Goal: Find specific page/section

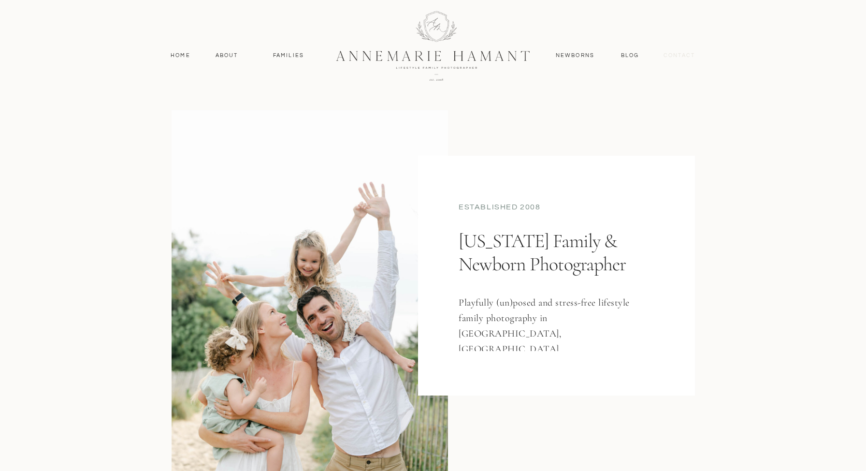
click at [673, 54] on nav "contact" at bounding box center [680, 55] width 42 height 9
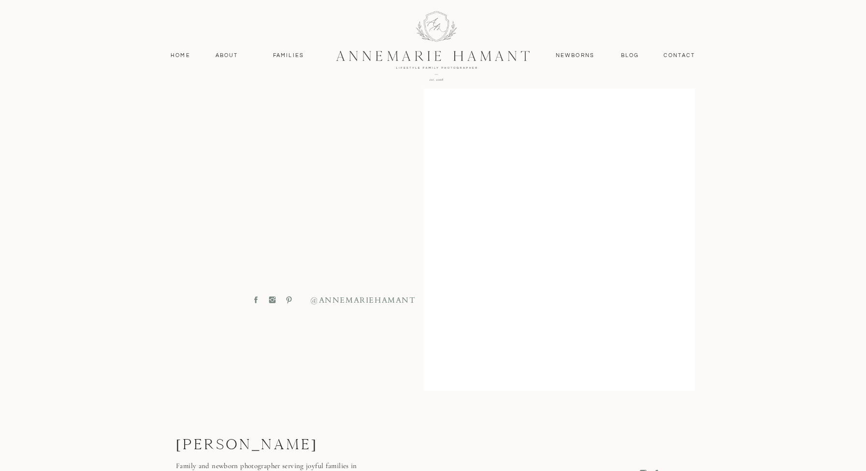
scroll to position [364, 0]
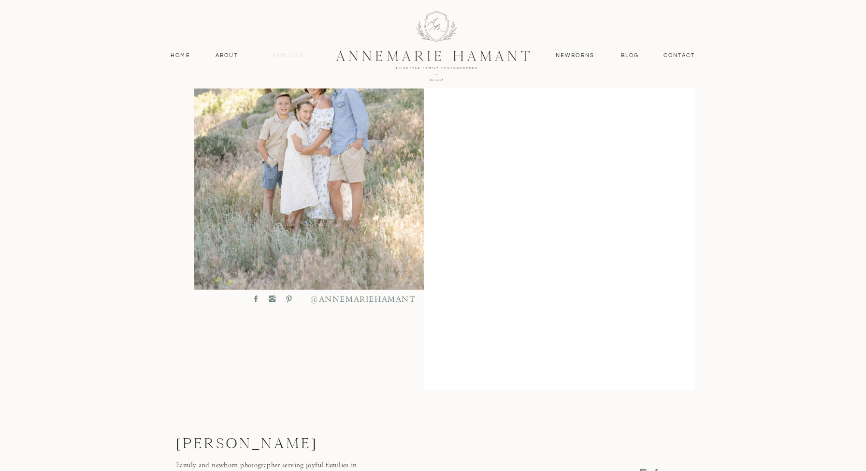
click at [295, 53] on nav "Families" at bounding box center [289, 55] width 44 height 9
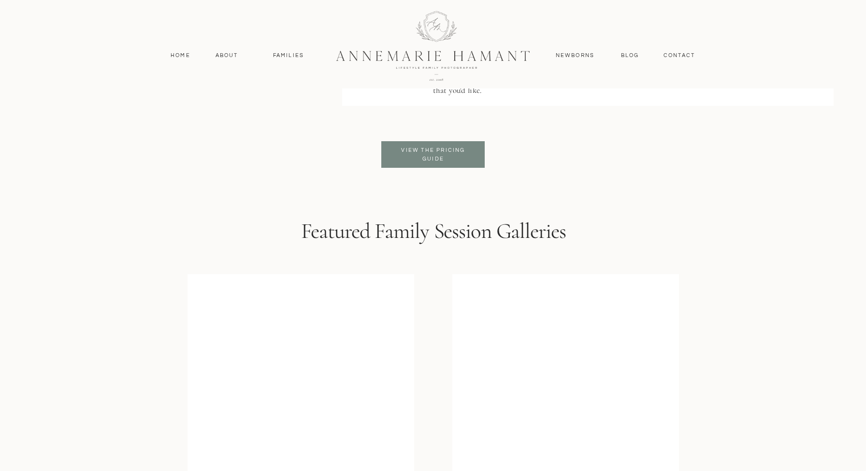
scroll to position [2348, 0]
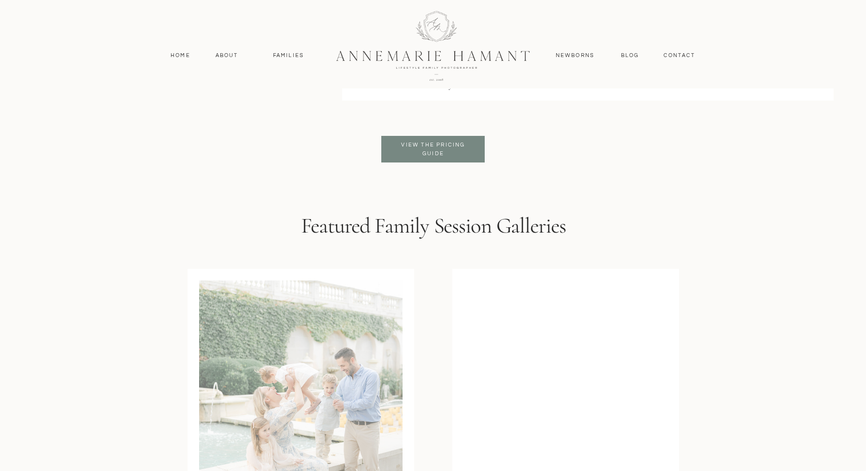
click at [434, 143] on p "View the pricing guide" at bounding box center [433, 149] width 79 height 17
